Goal: Information Seeking & Learning: Learn about a topic

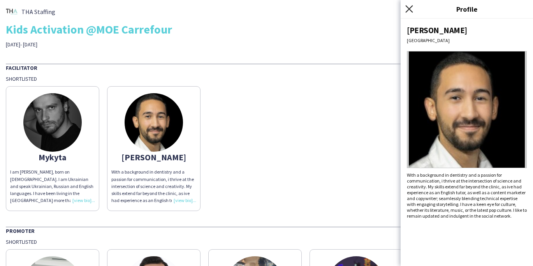
click at [410, 10] on icon "Close pop-in" at bounding box center [409, 8] width 7 height 7
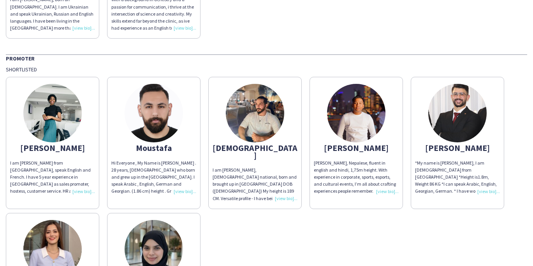
scroll to position [183, 0]
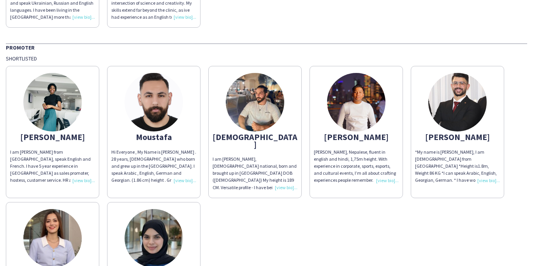
click at [82, 181] on div "I am [PERSON_NAME] from [GEOGRAPHIC_DATA], speak English and French. I have 5 y…" at bounding box center [52, 165] width 85 height 35
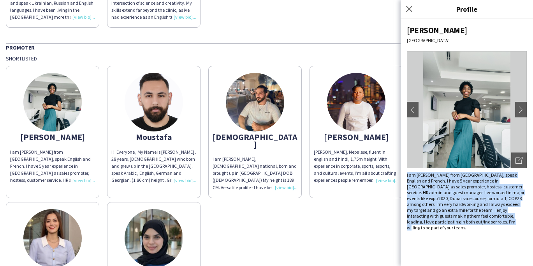
drag, startPoint x: 432, startPoint y: 227, endPoint x: 403, endPoint y: 173, distance: 61.0
click at [403, 173] on div "[PERSON_NAME] chevron-left chevron-right Open photos pop-in I am [PERSON_NAME] …" at bounding box center [467, 142] width 132 height 247
copy div "I am [PERSON_NAME] from [GEOGRAPHIC_DATA], speak English and French. I have 5 y…"
click at [408, 7] on icon at bounding box center [409, 8] width 7 height 7
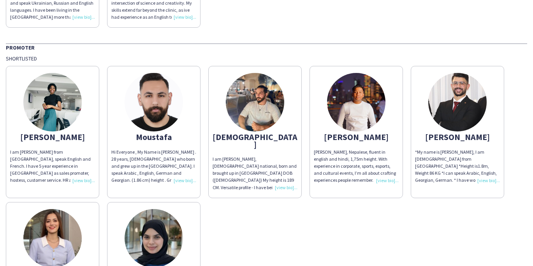
click at [281, 182] on div "I am [PERSON_NAME], [DEMOGRAPHIC_DATA] national, born and brought up in [GEOGRA…" at bounding box center [255, 172] width 85 height 35
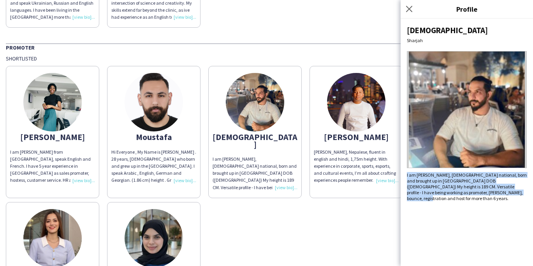
drag, startPoint x: 494, startPoint y: 192, endPoint x: 406, endPoint y: 172, distance: 91.2
click at [406, 172] on div "[PERSON_NAME] am [PERSON_NAME], [DEMOGRAPHIC_DATA] national, born and brought u…" at bounding box center [467, 142] width 132 height 247
copy div "I am [PERSON_NAME], [DEMOGRAPHIC_DATA] national, born and brought up in [GEOGRA…"
click at [410, 10] on icon at bounding box center [409, 8] width 7 height 7
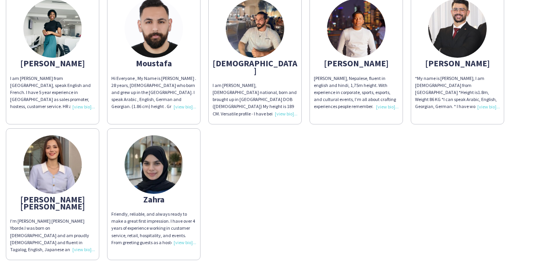
scroll to position [272, 0]
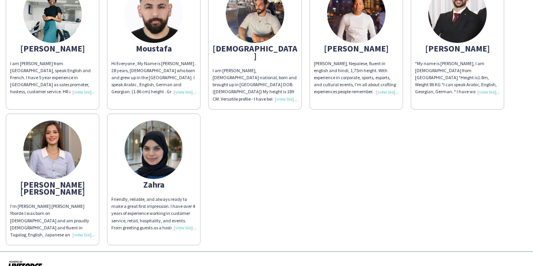
click at [81, 220] on div "I'm [PERSON_NAME] [PERSON_NAME] Yborde.I was born on [DEMOGRAPHIC_DATA] and am …" at bounding box center [52, 220] width 85 height 35
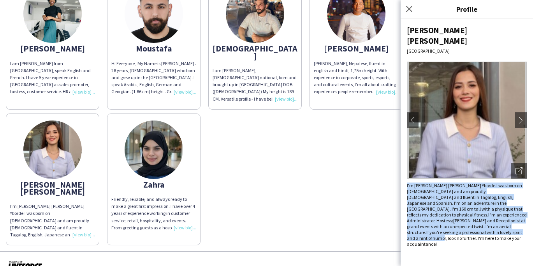
drag, startPoint x: 450, startPoint y: 223, endPoint x: 405, endPoint y: 175, distance: 66.4
click at [405, 175] on div "[PERSON_NAME] [PERSON_NAME] Dubai chevron-left chevron-right Open photos pop-in…" at bounding box center [467, 142] width 132 height 247
copy div "I'm [PERSON_NAME] [PERSON_NAME] Yborde.I was born on [DEMOGRAPHIC_DATA] and am …"
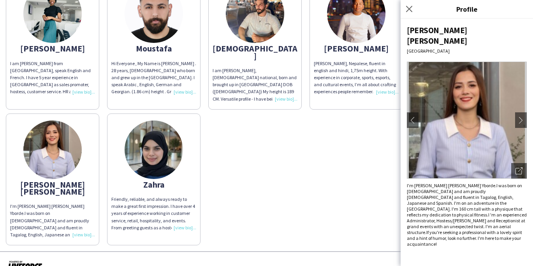
click at [461, 245] on div "[PERSON_NAME] [PERSON_NAME] Dubai chevron-left chevron-right Open photos pop-in…" at bounding box center [467, 142] width 132 height 247
click at [519, 167] on icon "Open photos pop-in" at bounding box center [519, 170] width 7 height 7
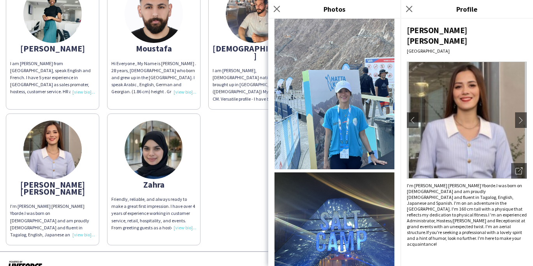
scroll to position [1725, 0]
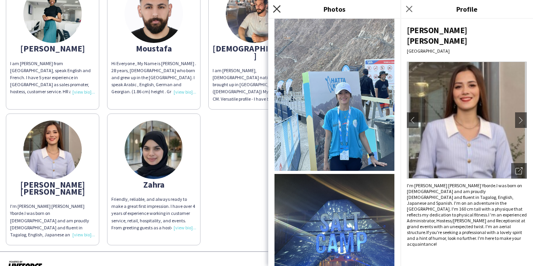
click at [275, 10] on icon at bounding box center [276, 8] width 7 height 7
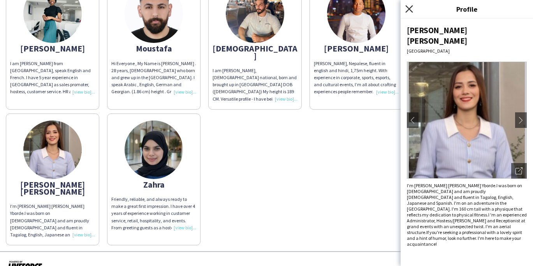
click at [410, 9] on icon at bounding box center [409, 8] width 7 height 7
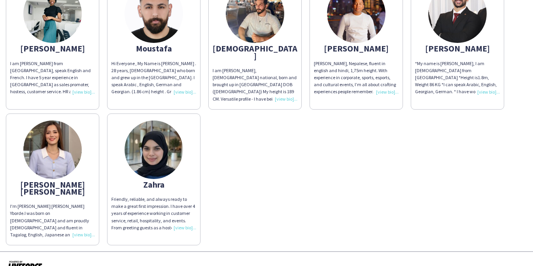
click at [246, 19] on img at bounding box center [255, 13] width 58 height 58
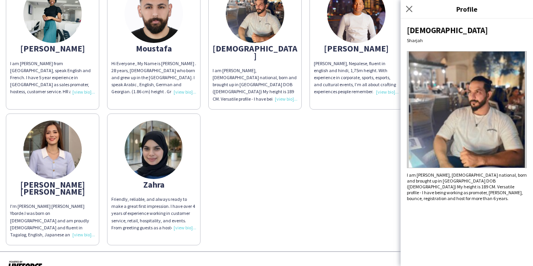
click at [445, 131] on img at bounding box center [467, 109] width 120 height 117
click at [410, 7] on icon "Close pop-in" at bounding box center [409, 8] width 7 height 7
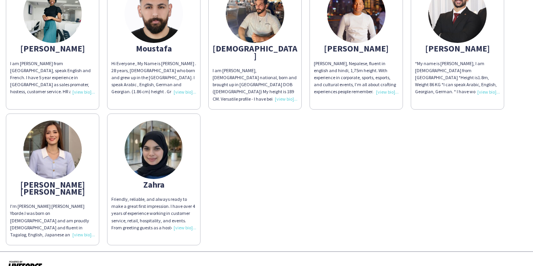
click at [385, 90] on div "[PERSON_NAME], Nepalese, fluent in english and hindi, 1,75m height. With experi…" at bounding box center [356, 77] width 85 height 35
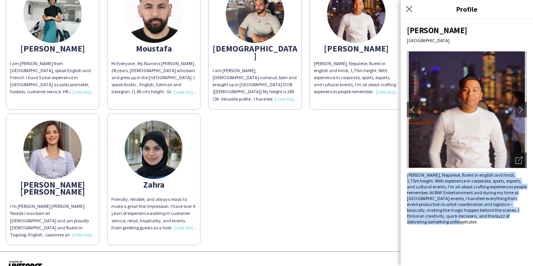
drag, startPoint x: 441, startPoint y: 223, endPoint x: 407, endPoint y: 173, distance: 60.6
click at [407, 173] on div "[PERSON_NAME], Nepalese, fluent in english and hindi, 1,75m height. With experi…" at bounding box center [467, 198] width 120 height 53
copy div "[PERSON_NAME], Nepalese, fluent in english and hindi, 1,75m height. With experi…"
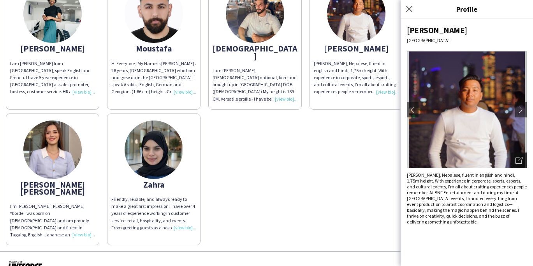
click at [519, 157] on icon "Open photos pop-in" at bounding box center [519, 160] width 7 height 7
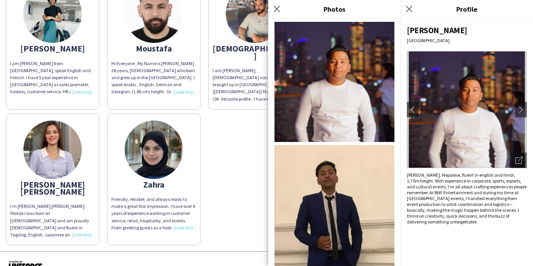
scroll to position [15, 0]
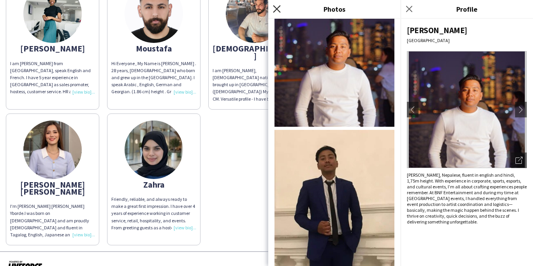
click at [275, 9] on icon "Close pop-in" at bounding box center [276, 8] width 7 height 7
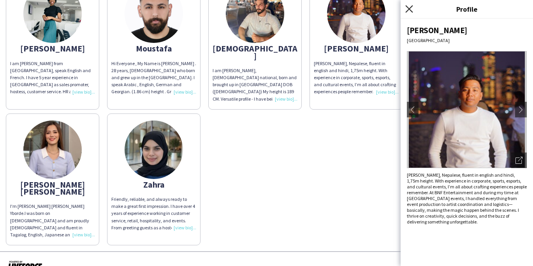
click at [410, 9] on icon at bounding box center [409, 8] width 7 height 7
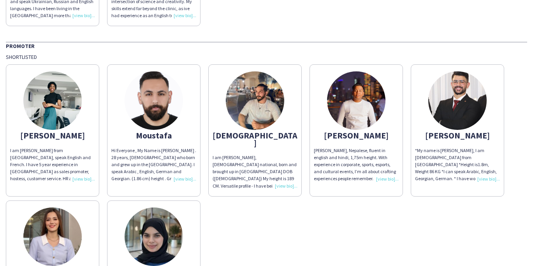
scroll to position [186, 0]
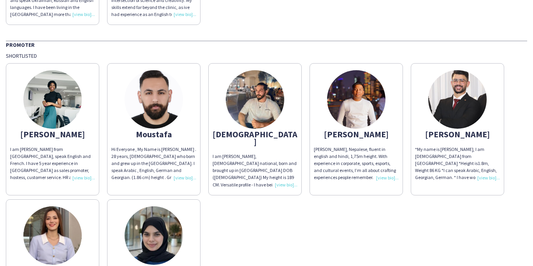
click at [187, 180] on div "Hi Everyone , My Name is [PERSON_NAME] . 28 years, [DEMOGRAPHIC_DATA] who born …" at bounding box center [153, 163] width 85 height 35
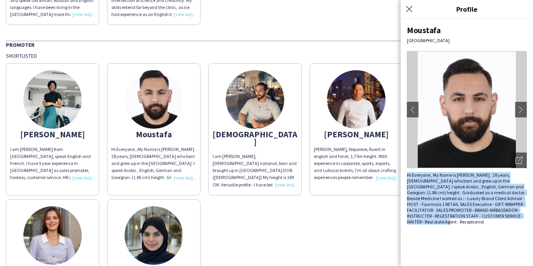
drag, startPoint x: 441, startPoint y: 223, endPoint x: 404, endPoint y: 173, distance: 63.0
click at [404, 173] on div "Moustafa [GEOGRAPHIC_DATA] chevron-left chevron-right Open photos pop-in Hi Eve…" at bounding box center [467, 142] width 132 height 247
copy div "Hi Everyone , My Name is [PERSON_NAME] . 28 years, [DEMOGRAPHIC_DATA] who born …"
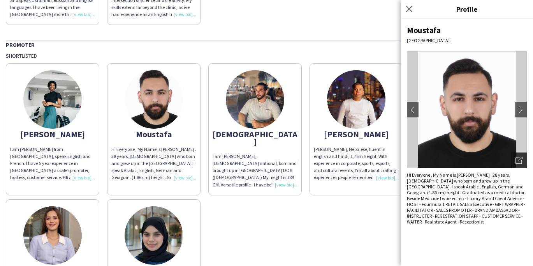
click at [518, 160] on icon "Open photos pop-in" at bounding box center [519, 160] width 7 height 7
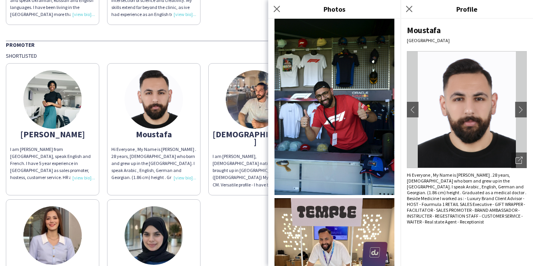
scroll to position [628, 0]
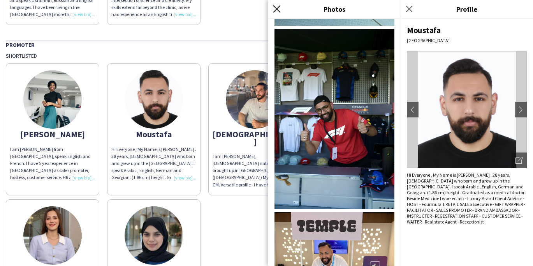
click at [278, 8] on icon at bounding box center [276, 8] width 7 height 7
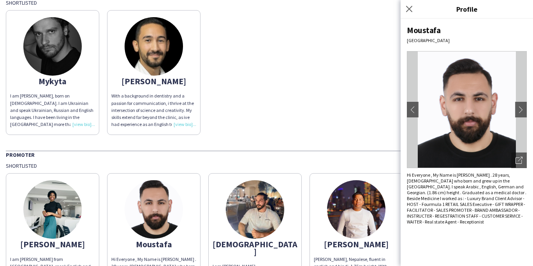
scroll to position [71, 0]
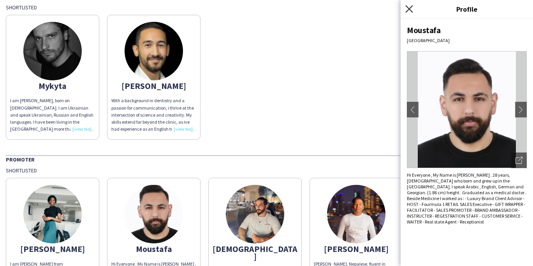
click at [410, 7] on icon "Close pop-in" at bounding box center [409, 8] width 7 height 7
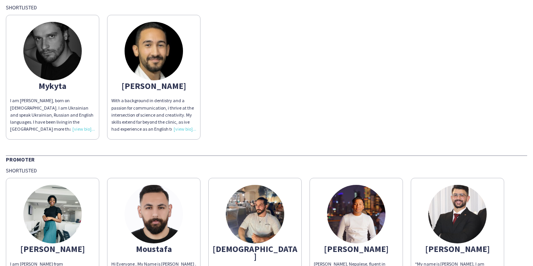
click at [185, 128] on div "With a background in dentistry and a passion for communication, i thrive at the…" at bounding box center [153, 114] width 85 height 35
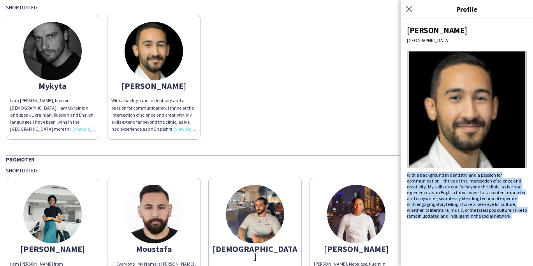
drag, startPoint x: 507, startPoint y: 222, endPoint x: 408, endPoint y: 176, distance: 108.8
click at [408, 176] on div "[PERSON_NAME] Dubai With a background in dentistry and a passion for communicat…" at bounding box center [467, 142] width 132 height 247
copy div "With a background in dentistry and a passion for communication, i thrive at the…"
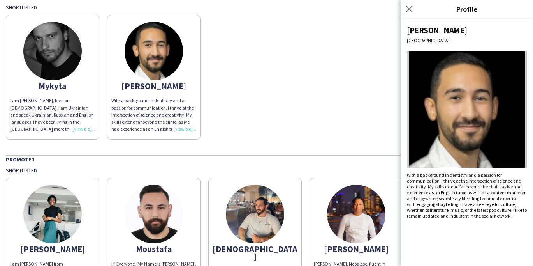
click at [84, 129] on div "I am [PERSON_NAME], born on [DEMOGRAPHIC_DATA]. I am Ukrainian and speak Ukrain…" at bounding box center [52, 114] width 85 height 35
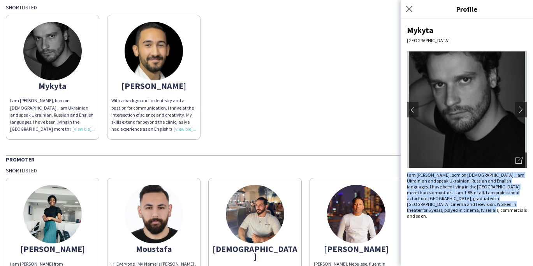
drag, startPoint x: 433, startPoint y: 213, endPoint x: 404, endPoint y: 171, distance: 51.5
click at [404, 171] on div "Mykyta [GEOGRAPHIC_DATA] chevron-left chevron-right Open photos pop-in I am [PE…" at bounding box center [467, 142] width 132 height 247
copy span "I am [PERSON_NAME], born on [DEMOGRAPHIC_DATA]. I am Ukrainian and speak Ukrain…"
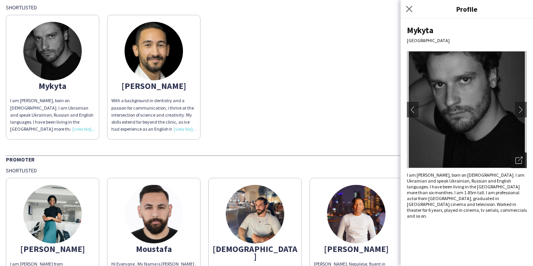
click at [518, 159] on icon "Open photos pop-in" at bounding box center [519, 160] width 7 height 7
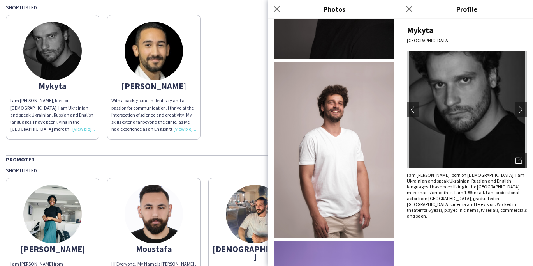
scroll to position [1156, 0]
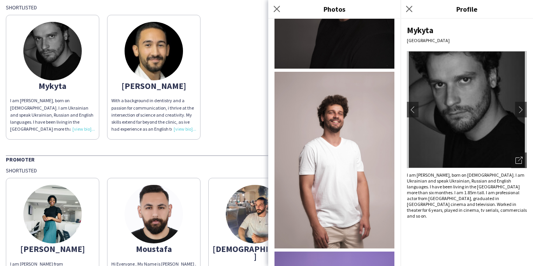
click at [178, 127] on div "With a background in dentistry and a passion for communication, i thrive at the…" at bounding box center [153, 114] width 85 height 35
